Goal: Find specific page/section: Find specific page/section

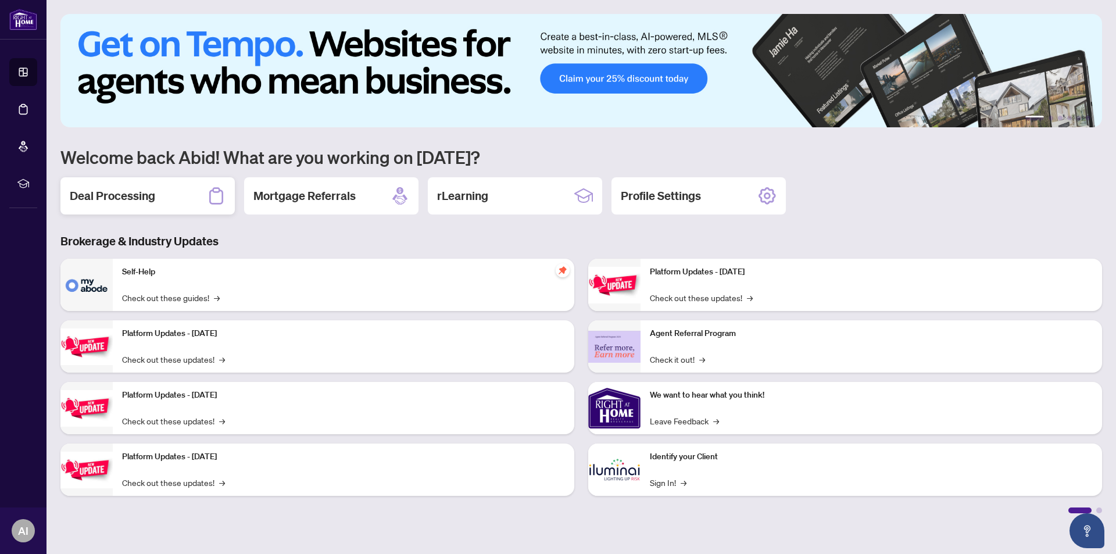
click at [119, 199] on h2 "Deal Processing" at bounding box center [112, 196] width 85 height 16
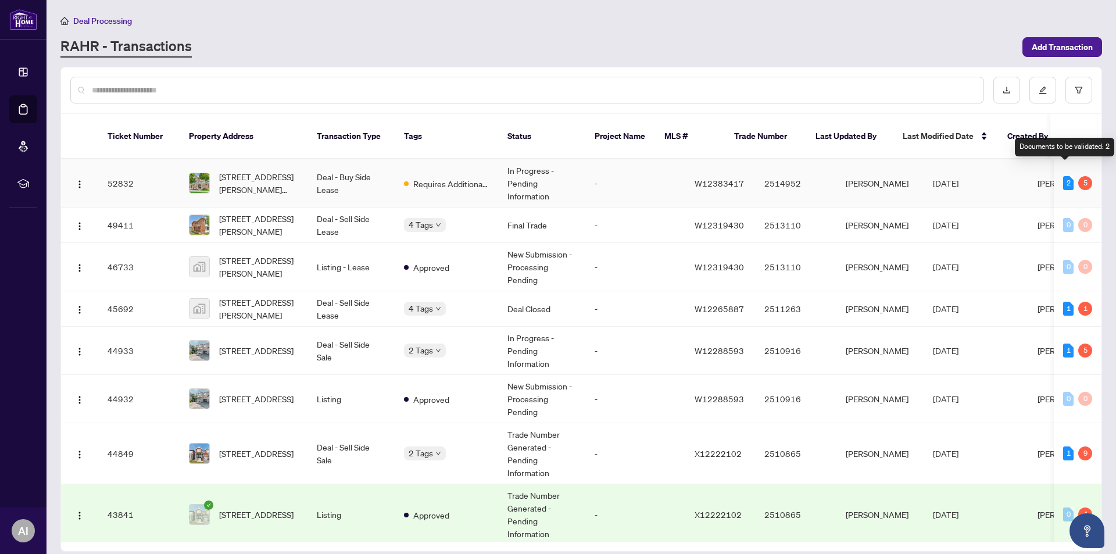
click at [1069, 176] on div "2" at bounding box center [1068, 183] width 10 height 14
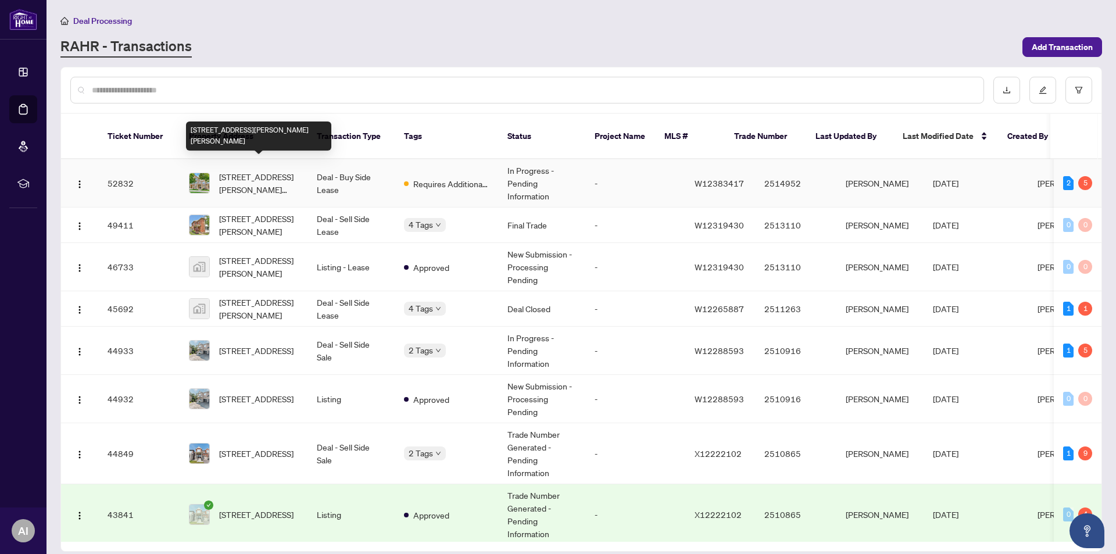
click at [260, 170] on span "[STREET_ADDRESS][PERSON_NAME][PERSON_NAME]" at bounding box center [258, 183] width 79 height 26
